Goal: Task Accomplishment & Management: Use online tool/utility

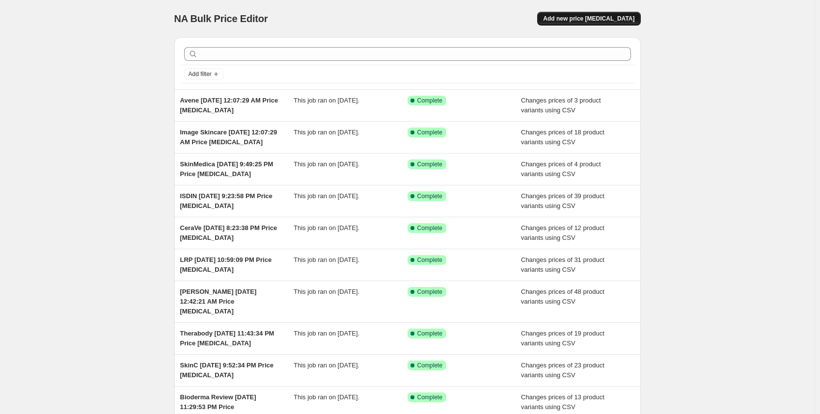
click at [631, 17] on span "Add new price [MEDICAL_DATA]" at bounding box center [588, 19] width 91 height 8
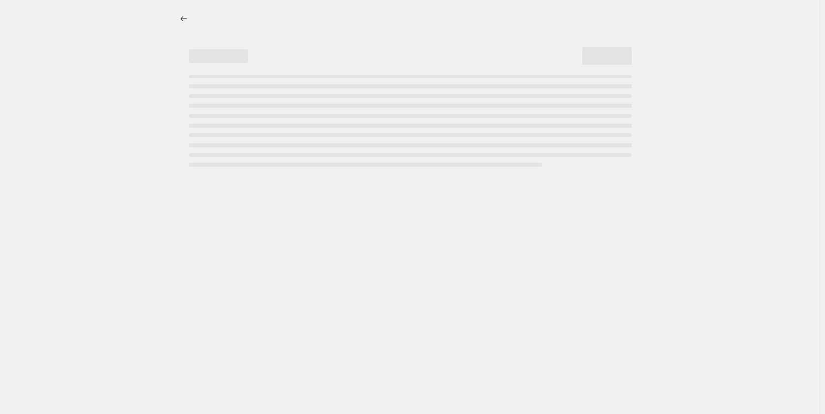
select select "percentage"
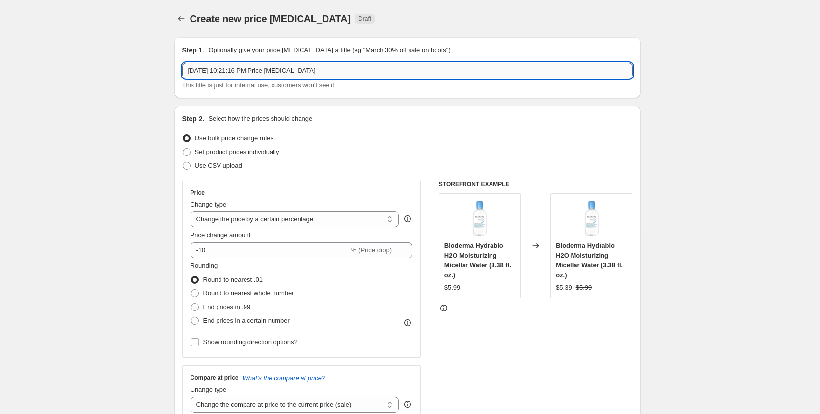
click at [185, 69] on input "[DATE] 10:21:16 PM Price [MEDICAL_DATA]" at bounding box center [407, 71] width 451 height 16
type input "EltaMD [DATE] 10:21:16 PM Price [MEDICAL_DATA]"
click at [234, 168] on span "Use CSV upload" at bounding box center [218, 165] width 47 height 7
click at [183, 163] on input "Use CSV upload" at bounding box center [183, 162] width 0 height 0
radio input "true"
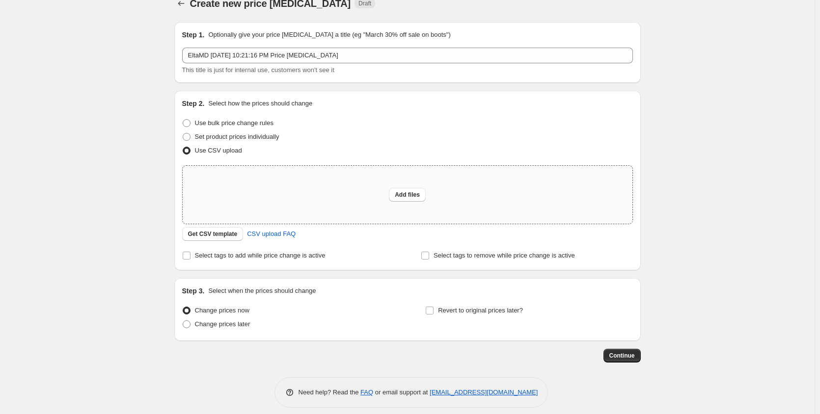
scroll to position [24, 0]
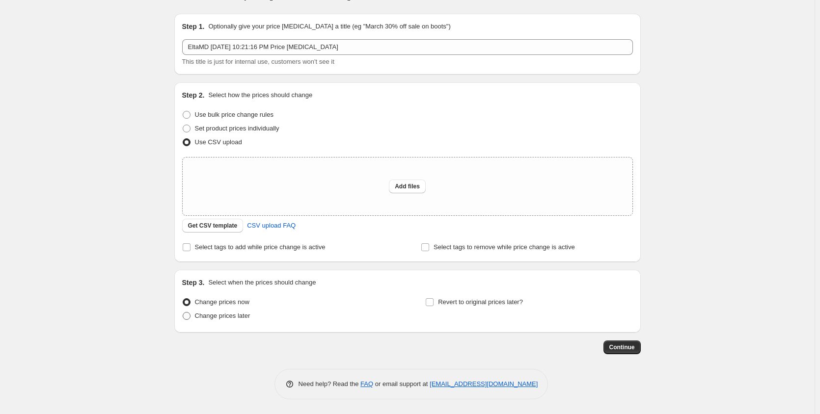
click at [232, 318] on span "Change prices later" at bounding box center [222, 315] width 55 height 7
click at [183, 313] on input "Change prices later" at bounding box center [183, 312] width 0 height 0
radio input "true"
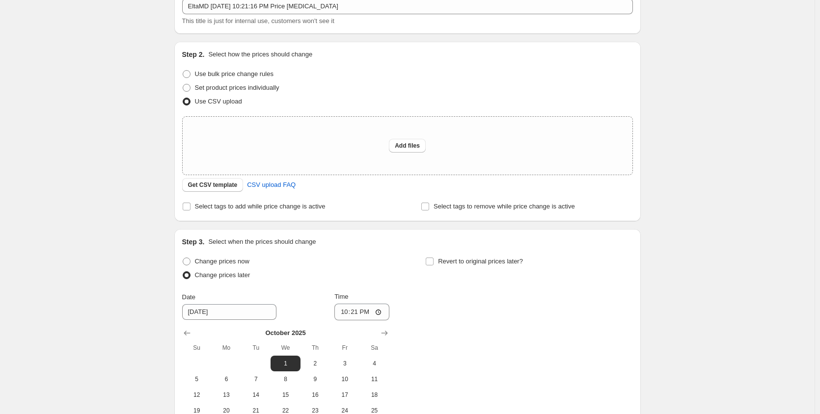
scroll to position [187, 0]
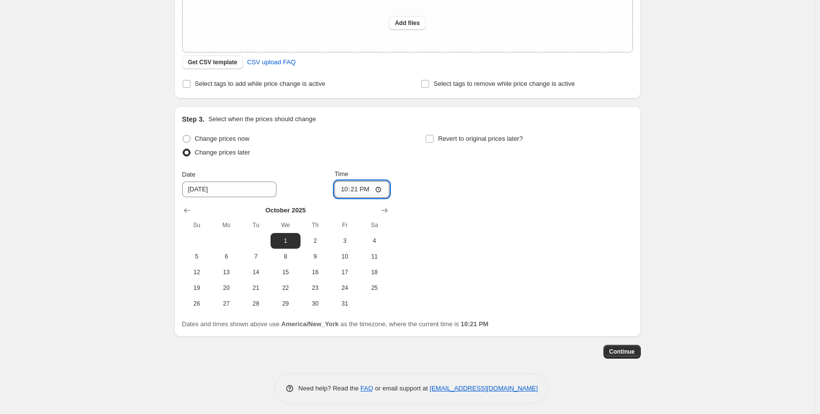
click at [372, 190] on input "22:21" at bounding box center [361, 189] width 55 height 17
type input "00:01"
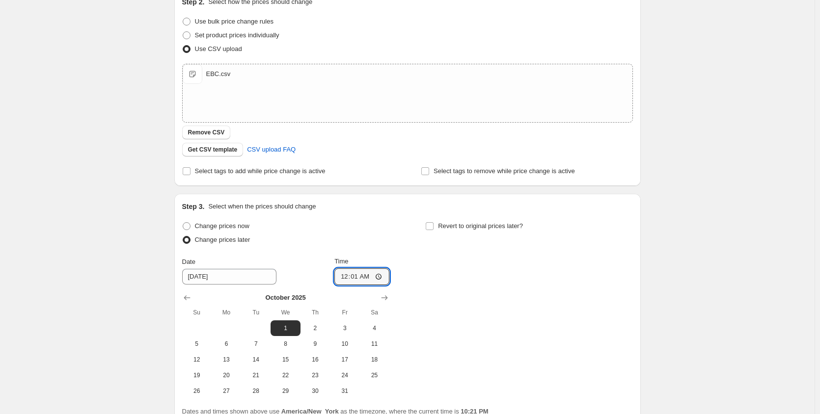
scroll to position [209, 0]
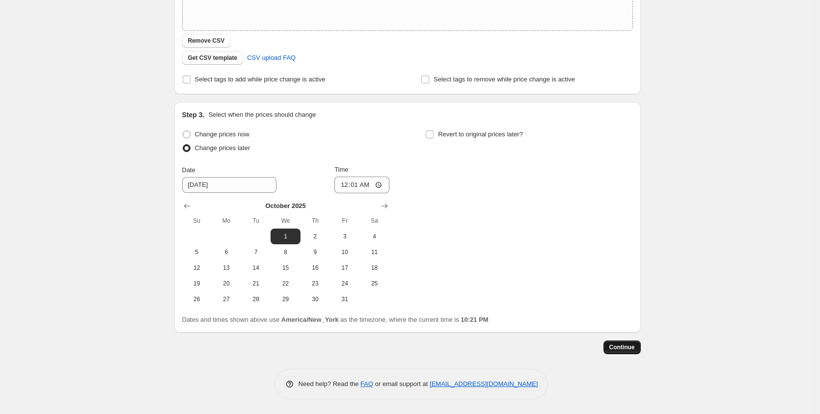
click at [635, 348] on span "Continue" at bounding box center [622, 348] width 26 height 8
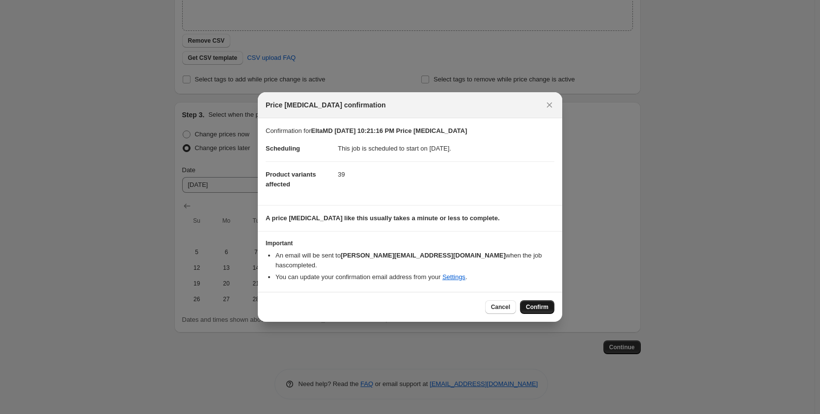
click at [543, 303] on span "Confirm" at bounding box center [537, 307] width 23 height 8
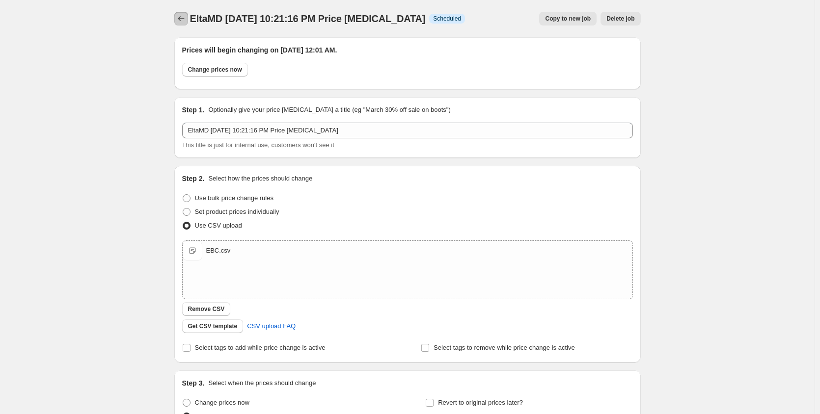
click at [184, 24] on button "Price change jobs" at bounding box center [181, 19] width 14 height 14
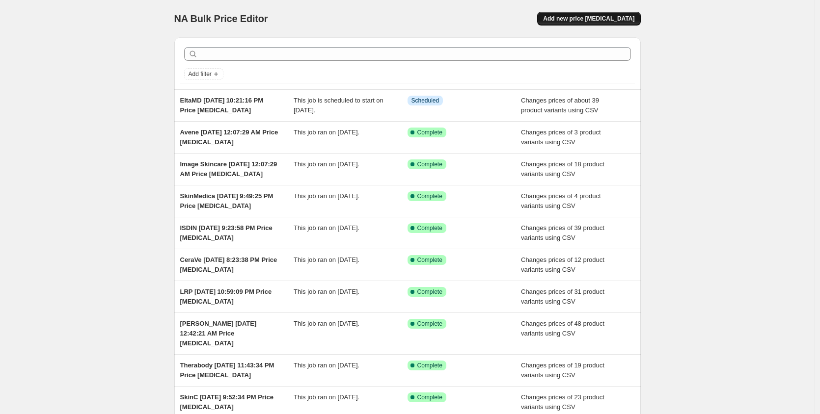
click at [593, 18] on span "Add new price [MEDICAL_DATA]" at bounding box center [588, 19] width 91 height 8
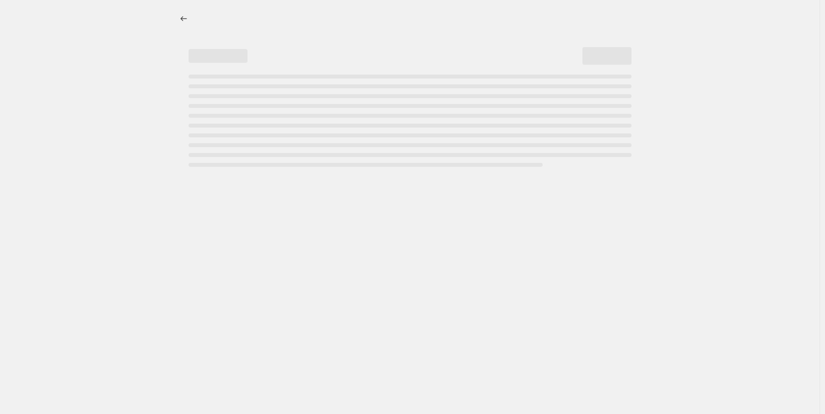
select select "percentage"
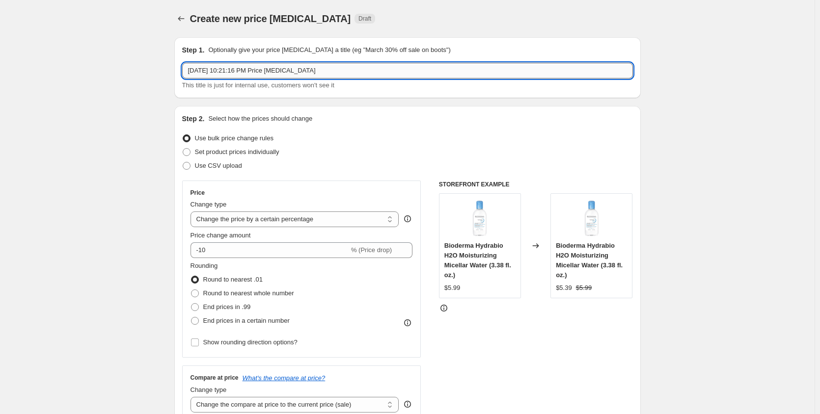
click at [192, 71] on input "[DATE] 10:21:16 PM Price [MEDICAL_DATA]" at bounding box center [407, 71] width 451 height 16
type input "PCA [DATE] 10:21:16 PM Price [MEDICAL_DATA]"
click at [219, 170] on span "Use CSV upload" at bounding box center [218, 166] width 47 height 10
click at [183, 163] on input "Use CSV upload" at bounding box center [183, 162] width 0 height 0
radio input "true"
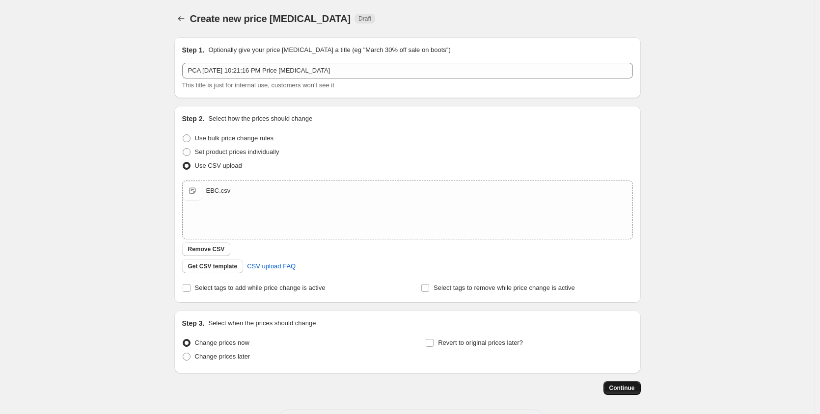
click at [629, 391] on span "Continue" at bounding box center [622, 388] width 26 height 8
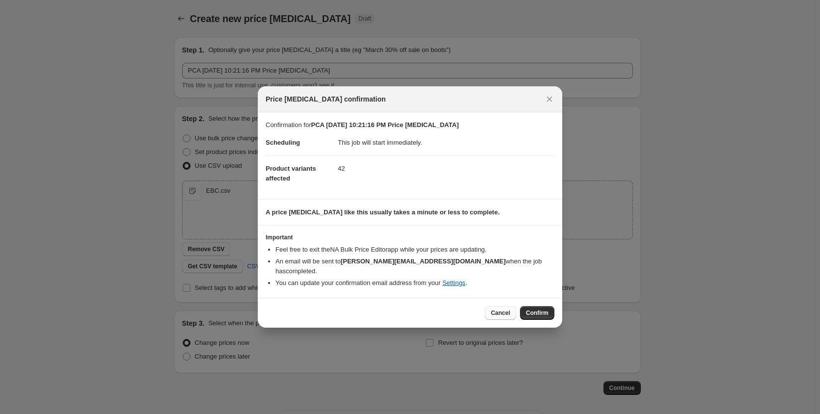
click at [501, 314] on button "Cancel" at bounding box center [500, 313] width 31 height 14
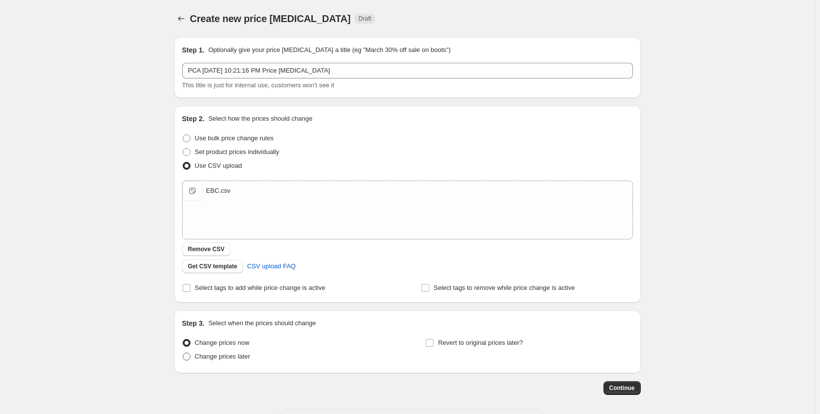
click at [230, 356] on span "Change prices later" at bounding box center [222, 356] width 55 height 7
click at [183, 354] on input "Change prices later" at bounding box center [183, 353] width 0 height 0
radio input "true"
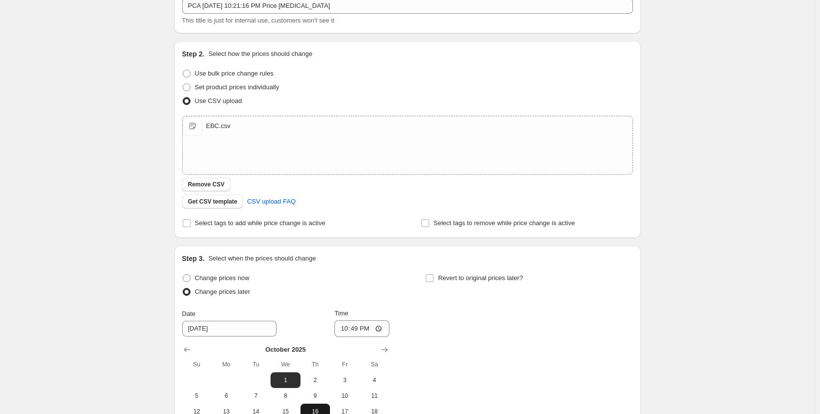
scroll to position [164, 0]
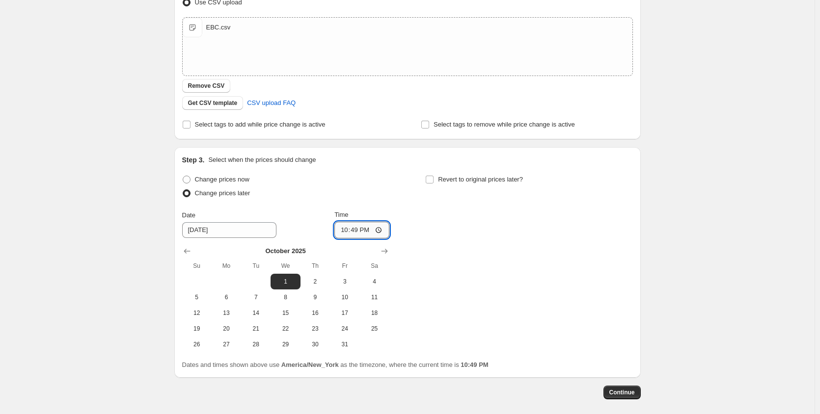
click at [346, 229] on input "22:49" at bounding box center [361, 230] width 55 height 17
type input "00:01"
click at [623, 394] on span "Continue" at bounding box center [622, 393] width 26 height 8
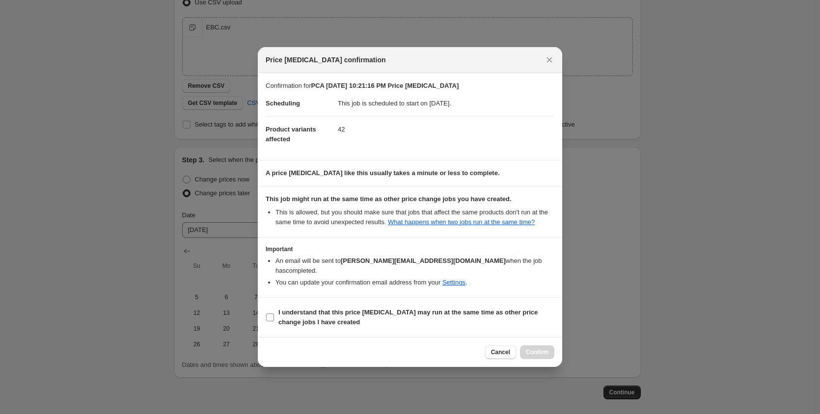
click at [416, 312] on span "I understand that this price [MEDICAL_DATA] may run at the same time as other p…" at bounding box center [416, 318] width 276 height 20
click at [274, 314] on input "I understand that this price [MEDICAL_DATA] may run at the same time as other p…" at bounding box center [270, 318] width 8 height 8
checkbox input "true"
click at [539, 349] on span "Confirm" at bounding box center [537, 353] width 23 height 8
